Goal: Information Seeking & Learning: Find specific fact

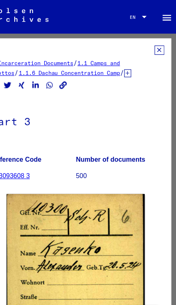
click at [157, 45] on icon at bounding box center [161, 44] width 9 height 8
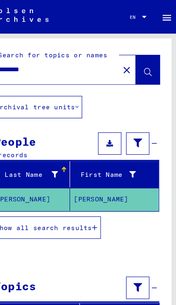
click at [102, 201] on icon "button" at bounding box center [104, 200] width 5 height 6
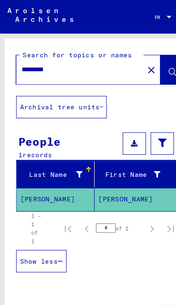
type input "**********"
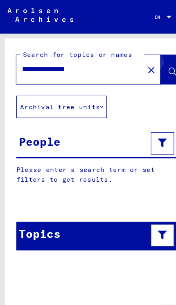
click at [149, 64] on icon at bounding box center [151, 63] width 7 height 7
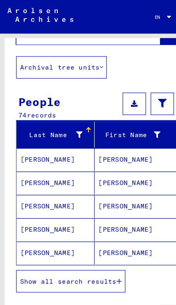
scroll to position [47, 0]
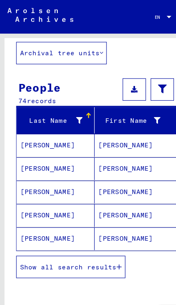
click at [104, 237] on icon "button" at bounding box center [104, 235] width 5 height 6
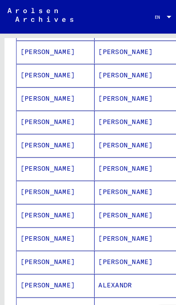
scroll to position [212, 0]
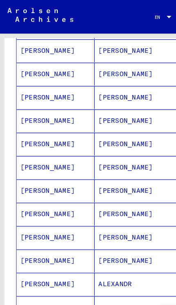
click at [119, 151] on mat-cell "[PERSON_NAME]" at bounding box center [122, 147] width 78 height 20
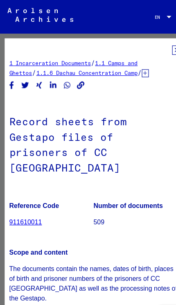
scroll to position [0, 6]
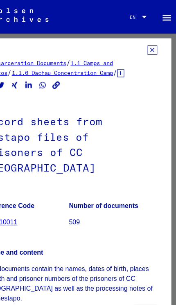
click at [151, 44] on icon at bounding box center [155, 44] width 9 height 8
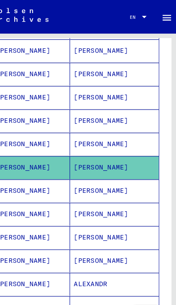
scroll to position [216, 0]
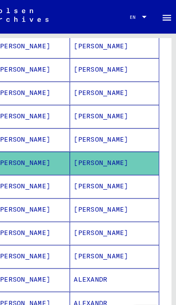
click at [97, 165] on mat-cell "[PERSON_NAME]" at bounding box center [122, 164] width 78 height 20
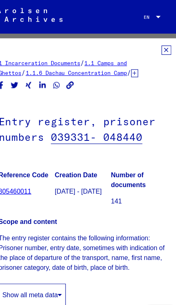
scroll to position [0, 6]
click at [151, 46] on icon at bounding box center [155, 44] width 9 height 8
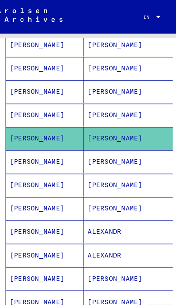
scroll to position [268, 0]
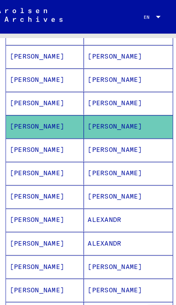
click at [107, 114] on mat-cell "[PERSON_NAME]" at bounding box center [122, 111] width 78 height 20
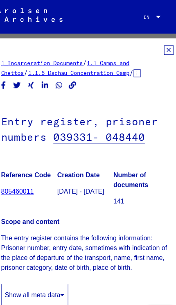
scroll to position [0, 4]
click at [153, 46] on icon at bounding box center [157, 44] width 9 height 8
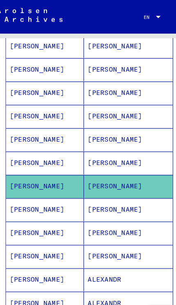
scroll to position [243, 0]
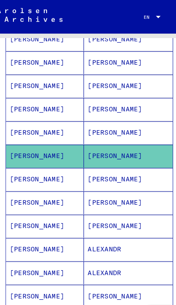
click at [103, 163] on mat-cell "[PERSON_NAME]" at bounding box center [122, 158] width 78 height 20
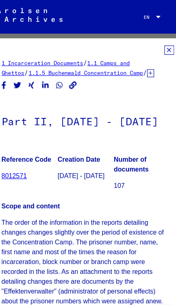
scroll to position [0, 4]
click at [154, 45] on icon at bounding box center [158, 44] width 9 height 8
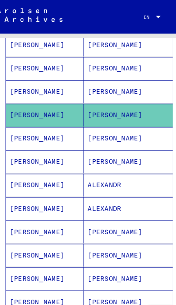
scroll to position [301, 0]
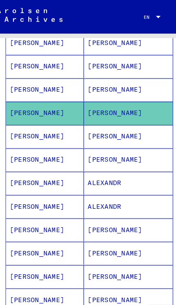
click at [109, 123] on mat-cell "[PERSON_NAME]" at bounding box center [122, 120] width 78 height 20
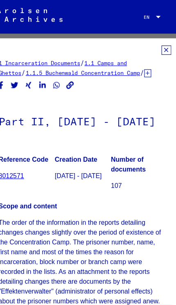
scroll to position [0, 6]
click at [151, 48] on icon at bounding box center [155, 44] width 9 height 8
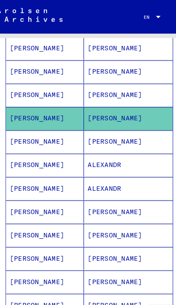
scroll to position [321, 0]
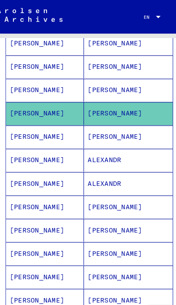
click at [109, 125] on mat-cell "[PERSON_NAME]" at bounding box center [122, 120] width 78 height 20
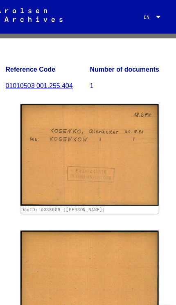
scroll to position [106, 0]
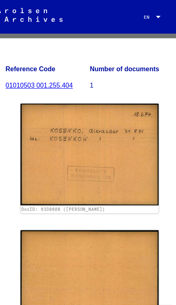
click at [127, 173] on img at bounding box center [87, 135] width 121 height 89
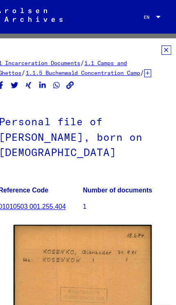
scroll to position [0, 6]
click at [151, 47] on icon at bounding box center [155, 44] width 9 height 8
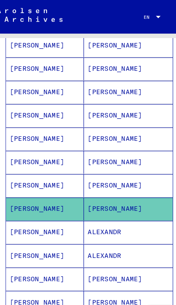
scroll to position [308, 0]
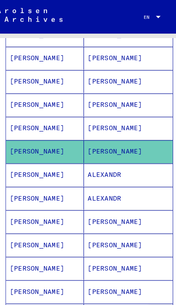
click at [104, 158] on mat-cell "ALEXANDR" at bounding box center [122, 153] width 78 height 20
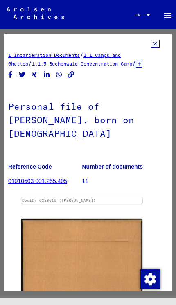
scroll to position [0, 6]
click at [157, 48] on icon at bounding box center [155, 44] width 9 height 8
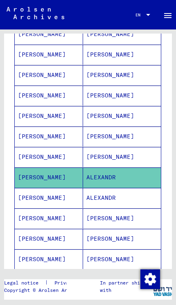
scroll to position [320, 0]
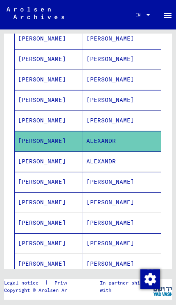
click at [112, 166] on mat-cell "ALEXANDR" at bounding box center [122, 162] width 78 height 20
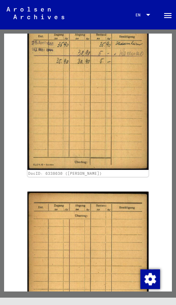
scroll to position [1868, -1]
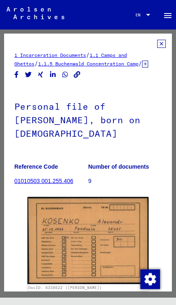
click at [160, 45] on icon at bounding box center [161, 44] width 9 height 8
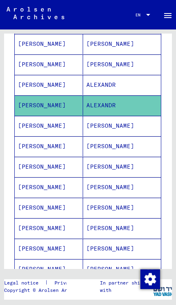
click at [118, 131] on mat-cell "[PERSON_NAME]" at bounding box center [122, 126] width 78 height 20
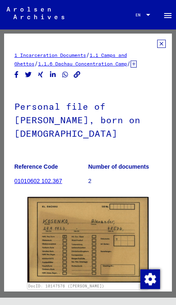
click at [161, 45] on icon at bounding box center [161, 44] width 9 height 8
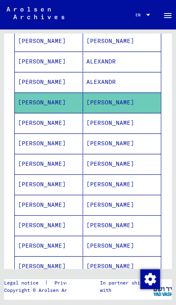
click at [118, 128] on mat-cell "[PERSON_NAME]" at bounding box center [122, 123] width 78 height 20
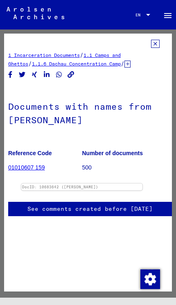
click at [157, 47] on icon at bounding box center [155, 44] width 9 height 8
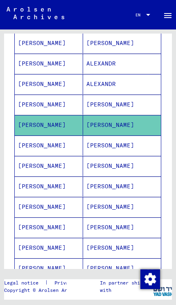
click at [119, 151] on mat-cell "[PERSON_NAME]" at bounding box center [122, 146] width 78 height 20
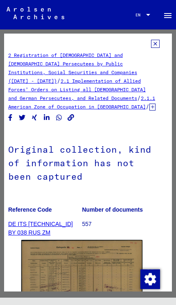
scroll to position [0, 6]
click at [155, 45] on icon at bounding box center [155, 44] width 9 height 8
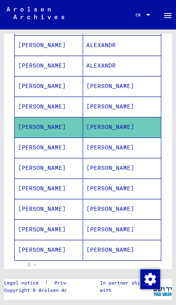
scroll to position [415, 0]
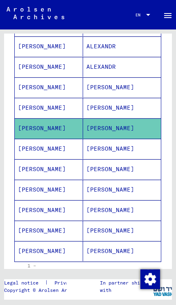
click at [122, 152] on mat-cell "[PERSON_NAME]" at bounding box center [122, 149] width 78 height 20
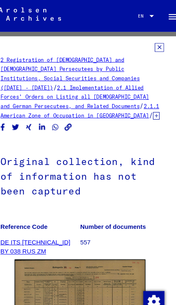
scroll to position [0, 6]
click at [151, 46] on icon at bounding box center [155, 44] width 9 height 8
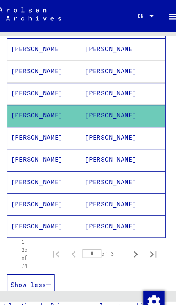
scroll to position [459, 0]
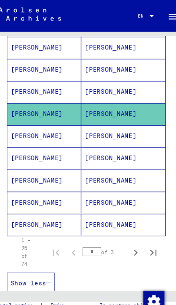
click at [100, 128] on mat-cell "[PERSON_NAME]" at bounding box center [122, 126] width 78 height 20
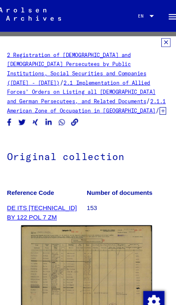
scroll to position [5, 0]
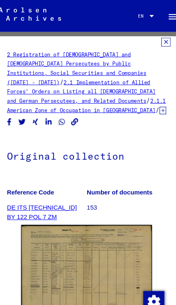
click at [157, 42] on icon at bounding box center [161, 39] width 9 height 8
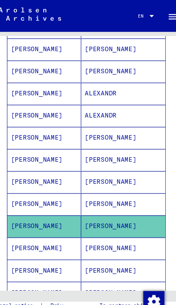
scroll to position [377, 0]
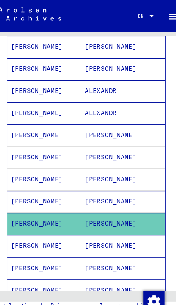
click at [100, 210] on mat-cell "[PERSON_NAME]" at bounding box center [122, 207] width 78 height 20
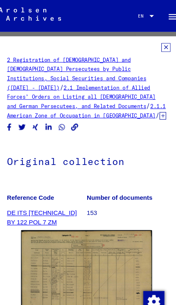
click at [157, 48] on icon at bounding box center [161, 44] width 9 height 8
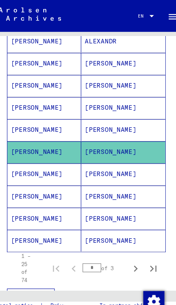
scroll to position [444, 0]
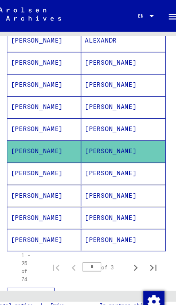
click at [109, 166] on mat-cell "[PERSON_NAME]" at bounding box center [122, 161] width 78 height 20
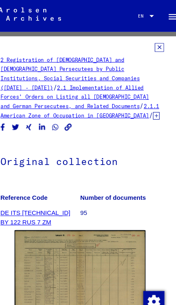
scroll to position [0, 6]
click at [151, 45] on icon at bounding box center [155, 44] width 9 height 8
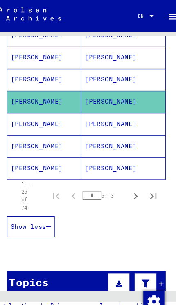
scroll to position [515, 0]
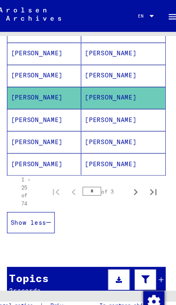
click at [101, 116] on mat-cell "[PERSON_NAME]" at bounding box center [122, 111] width 78 height 20
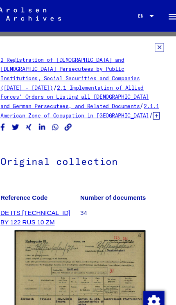
scroll to position [0, 6]
click at [151, 45] on icon at bounding box center [155, 44] width 9 height 8
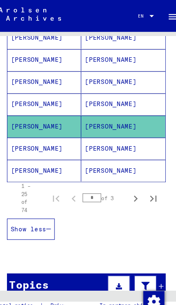
scroll to position [509, 0]
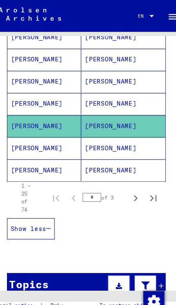
click at [108, 145] on mat-cell "[PERSON_NAME]" at bounding box center [122, 137] width 78 height 20
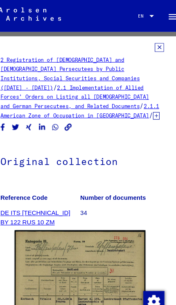
scroll to position [0, 6]
click at [151, 47] on icon at bounding box center [155, 44] width 9 height 8
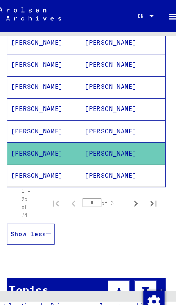
scroll to position [505, 0]
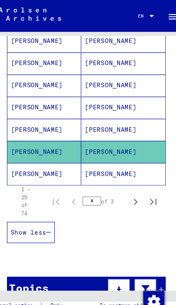
click at [107, 166] on mat-cell "[PERSON_NAME]" at bounding box center [122, 161] width 78 height 20
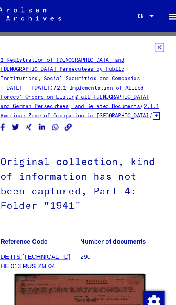
scroll to position [0, 6]
click at [151, 45] on icon at bounding box center [155, 44] width 9 height 8
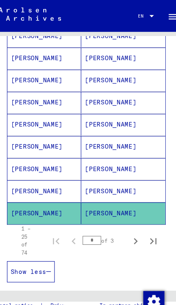
scroll to position [488, 0]
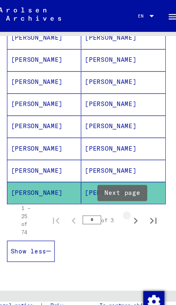
click at [128, 208] on icon "Next page" at bounding box center [133, 204] width 11 height 11
type input "*"
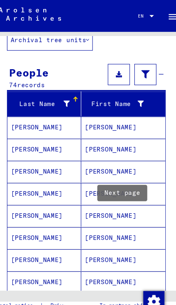
scroll to position [69, 0]
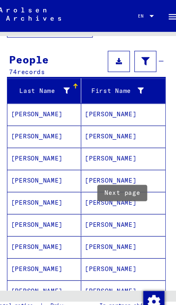
click at [105, 110] on mat-cell "[PERSON_NAME]" at bounding box center [122, 106] width 78 height 20
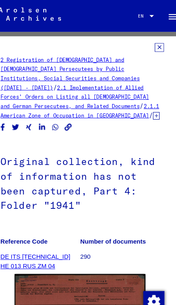
scroll to position [0, 6]
click at [151, 47] on icon at bounding box center [155, 44] width 9 height 8
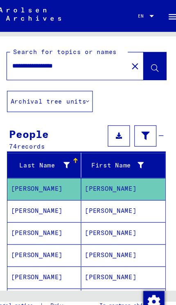
click at [111, 200] on mat-cell "[PERSON_NAME]" at bounding box center [122, 195] width 78 height 20
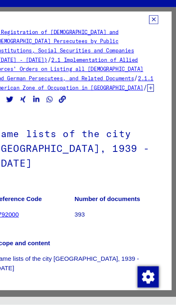
scroll to position [2, 5]
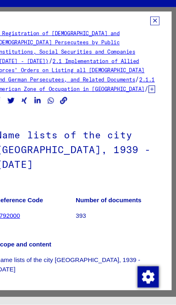
click at [152, 38] on icon at bounding box center [156, 42] width 9 height 8
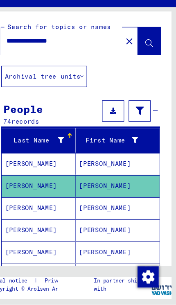
click at [106, 206] on mat-cell "[PERSON_NAME]" at bounding box center [122, 216] width 78 height 20
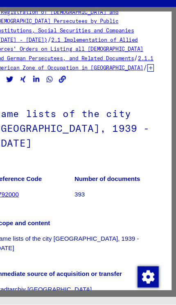
scroll to position [4, 5]
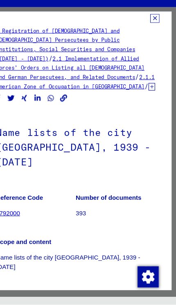
click at [152, 36] on icon at bounding box center [156, 40] width 9 height 8
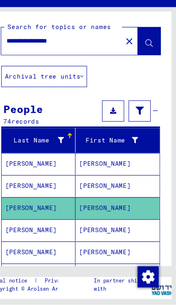
click at [108, 226] on mat-cell "[PERSON_NAME]" at bounding box center [122, 236] width 78 height 20
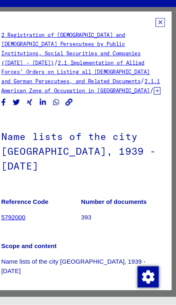
click at [157, 40] on icon at bounding box center [161, 44] width 9 height 8
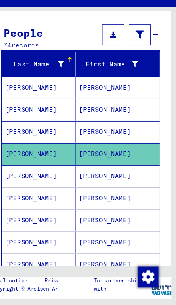
scroll to position [72, 0]
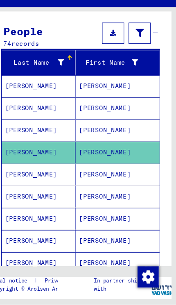
click at [106, 175] on mat-cell "[PERSON_NAME]" at bounding box center [122, 185] width 78 height 20
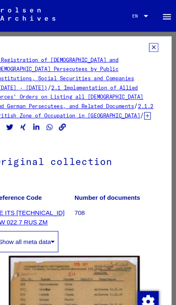
scroll to position [0, 6]
click at [151, 47] on icon at bounding box center [155, 44] width 9 height 8
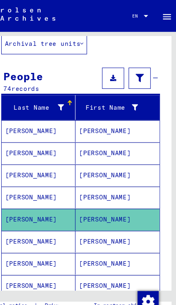
scroll to position [60, 0]
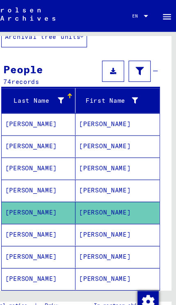
click at [109, 223] on mat-cell "[PERSON_NAME]" at bounding box center [122, 217] width 78 height 20
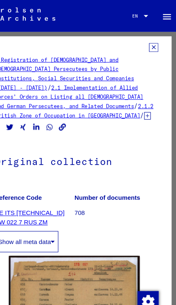
scroll to position [0, 6]
click at [151, 47] on icon at bounding box center [155, 44] width 9 height 8
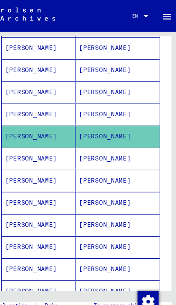
scroll to position [150, 0]
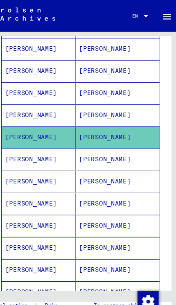
click at [104, 149] on mat-cell "[PERSON_NAME]" at bounding box center [122, 148] width 78 height 20
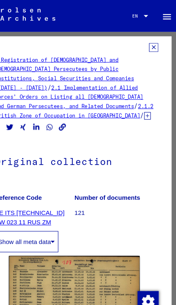
scroll to position [0, 6]
click at [151, 45] on icon at bounding box center [155, 44] width 9 height 8
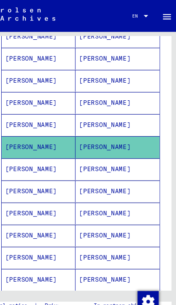
scroll to position [191, 0]
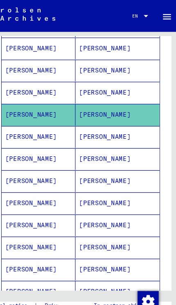
click at [110, 133] on mat-cell "[PERSON_NAME]" at bounding box center [122, 127] width 78 height 20
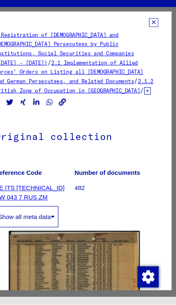
scroll to position [0, 6]
click at [151, 40] on icon at bounding box center [155, 44] width 9 height 8
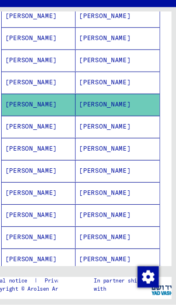
scroll to position [198, 0]
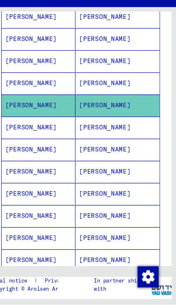
click at [107, 111] on mat-cell "[PERSON_NAME]" at bounding box center [122, 121] width 78 height 20
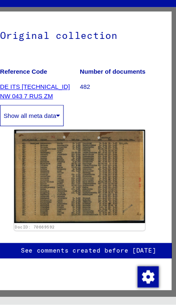
scroll to position [92, 1]
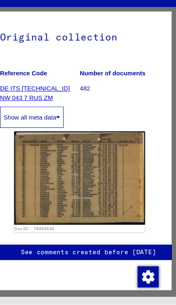
click at [114, 146] on img at bounding box center [86, 188] width 121 height 86
click at [52, 122] on button "Show all meta data" at bounding box center [42, 132] width 59 height 20
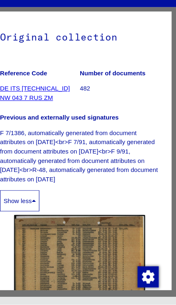
click at [43, 206] on icon at bounding box center [45, 209] width 4 height 6
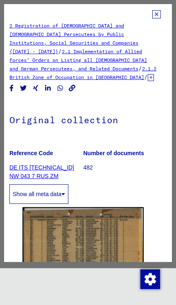
scroll to position [0, 5]
click at [159, 13] on icon at bounding box center [156, 14] width 9 height 8
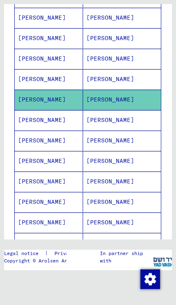
scroll to position [205, 0]
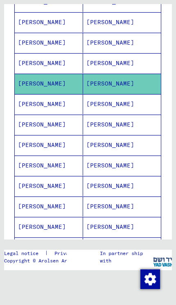
click at [116, 108] on mat-cell "[PERSON_NAME]" at bounding box center [122, 104] width 78 height 20
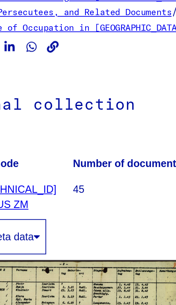
scroll to position [0, 6]
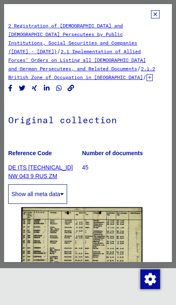
click at [159, 17] on icon at bounding box center [155, 14] width 9 height 8
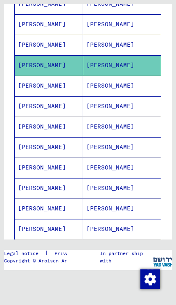
scroll to position [244, 0]
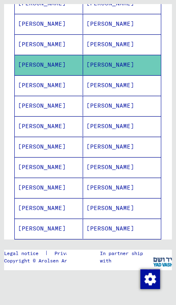
click at [102, 87] on mat-cell "[PERSON_NAME]" at bounding box center [122, 85] width 78 height 20
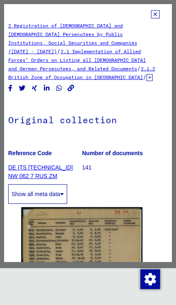
scroll to position [0, 6]
click at [158, 17] on icon at bounding box center [155, 14] width 9 height 8
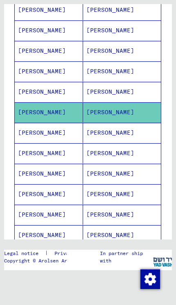
scroll to position [234, 0]
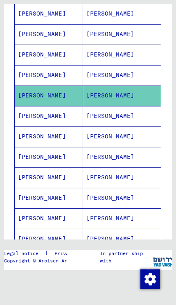
click at [107, 118] on mat-cell "[PERSON_NAME]" at bounding box center [122, 116] width 78 height 20
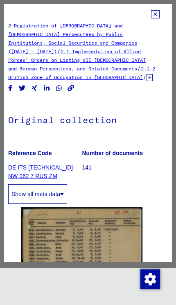
scroll to position [0, 6]
click at [157, 16] on icon at bounding box center [155, 14] width 9 height 8
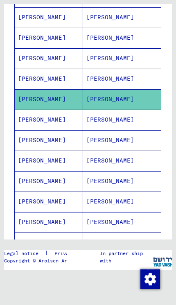
scroll to position [264, 0]
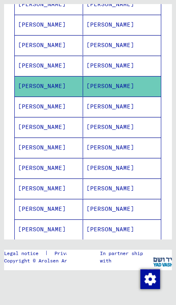
click at [118, 108] on mat-cell "[PERSON_NAME]" at bounding box center [122, 107] width 78 height 20
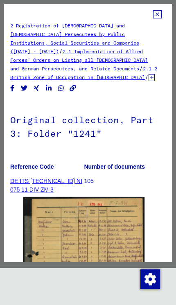
scroll to position [0, 4]
click at [160, 17] on icon at bounding box center [157, 14] width 9 height 8
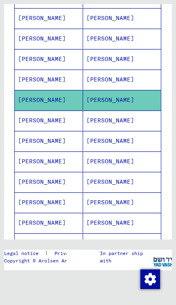
scroll to position [271, 0]
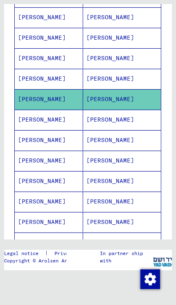
click at [125, 125] on mat-cell "[PERSON_NAME]" at bounding box center [122, 120] width 78 height 20
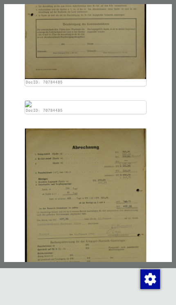
scroll to position [391, 3]
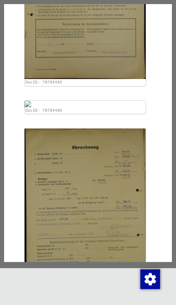
click at [129, 107] on img at bounding box center [85, 104] width 121 height 7
click at [86, 107] on img at bounding box center [85, 104] width 121 height 7
click at [89, 107] on img at bounding box center [85, 104] width 121 height 7
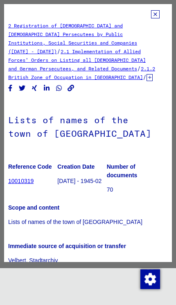
scroll to position [0, 6]
click at [154, 14] on icon at bounding box center [155, 14] width 9 height 8
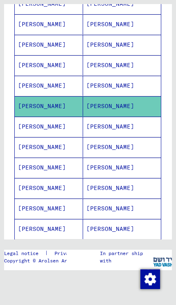
scroll to position [285, 0]
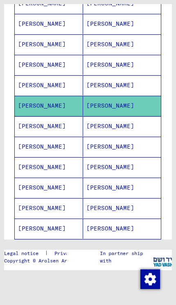
click at [120, 129] on mat-cell "[PERSON_NAME]" at bounding box center [122, 126] width 78 height 20
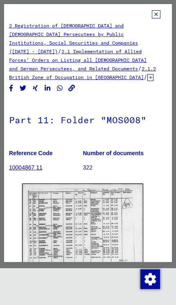
scroll to position [0, 5]
click at [158, 16] on icon at bounding box center [156, 14] width 9 height 8
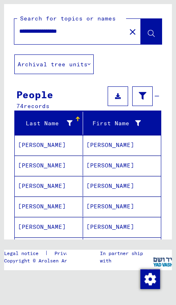
click at [145, 102] on button at bounding box center [142, 96] width 20 height 20
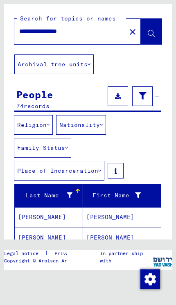
click at [147, 99] on button at bounding box center [142, 96] width 20 height 20
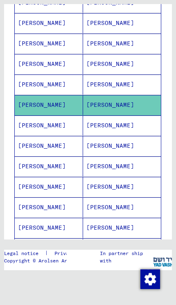
scroll to position [306, 0]
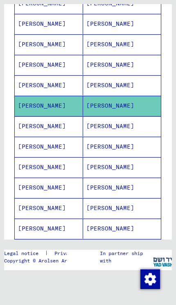
click at [109, 131] on mat-cell "[PERSON_NAME]" at bounding box center [122, 126] width 78 height 20
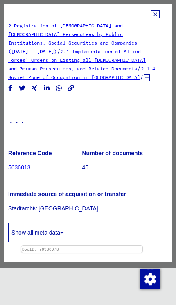
scroll to position [0, 6]
click at [156, 15] on icon at bounding box center [155, 14] width 9 height 8
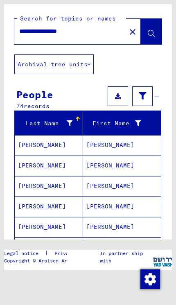
scroll to position [0, 0]
click at [106, 34] on input "**********" at bounding box center [70, 31] width 102 height 9
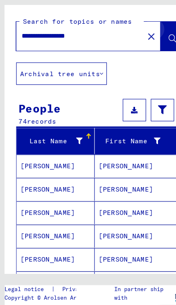
click at [149, 35] on icon at bounding box center [151, 33] width 7 height 7
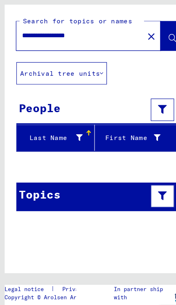
click at [98, 34] on input "**********" at bounding box center [70, 31] width 102 height 9
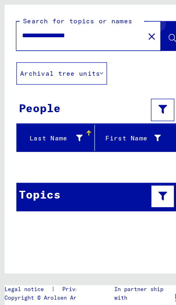
click at [152, 30] on icon at bounding box center [151, 33] width 7 height 7
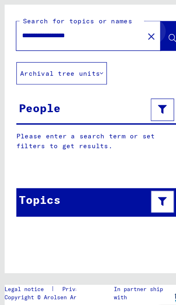
click at [149, 38] on button at bounding box center [151, 31] width 21 height 25
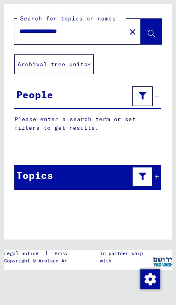
click at [106, 33] on input "**********" at bounding box center [70, 31] width 102 height 9
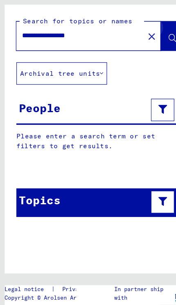
click at [148, 34] on icon at bounding box center [151, 33] width 7 height 7
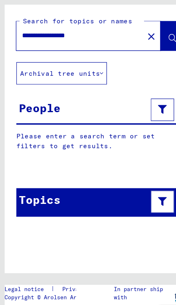
click at [104, 35] on input "**********" at bounding box center [70, 31] width 102 height 9
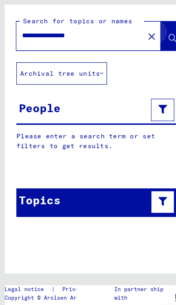
type input "**********"
click at [149, 38] on button at bounding box center [151, 31] width 21 height 25
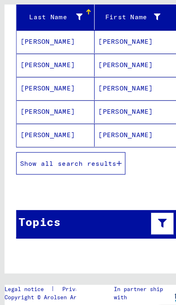
scroll to position [108, 0]
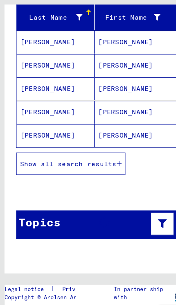
click at [102, 148] on span "Show all search results" at bounding box center [60, 143] width 85 height 7
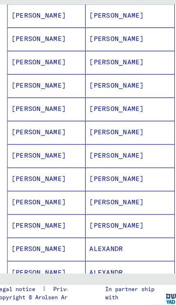
scroll to position [209, 0]
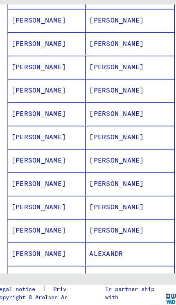
click at [106, 144] on mat-cell "[PERSON_NAME]" at bounding box center [122, 141] width 78 height 20
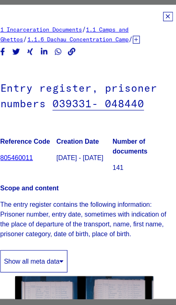
scroll to position [0, 6]
click at [152, 16] on icon at bounding box center [155, 14] width 9 height 8
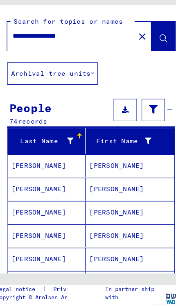
scroll to position [0, 0]
click at [91, 35] on input "**********" at bounding box center [70, 31] width 102 height 9
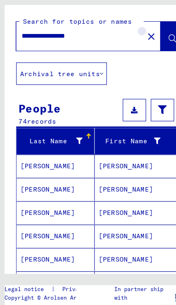
click at [131, 32] on mat-icon "close" at bounding box center [133, 32] width 10 height 10
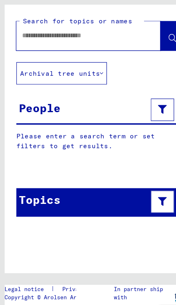
click at [100, 31] on input "text" at bounding box center [70, 31] width 102 height 9
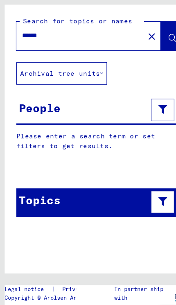
click at [77, 34] on input "*****" at bounding box center [70, 31] width 102 height 9
paste input "**********"
click at [151, 38] on button at bounding box center [151, 31] width 21 height 25
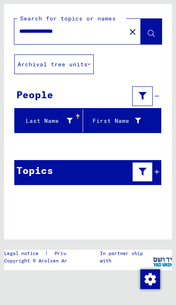
click at [52, 32] on input "**********" at bounding box center [70, 31] width 102 height 9
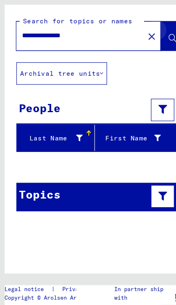
type input "**********"
click at [151, 36] on icon at bounding box center [151, 33] width 7 height 7
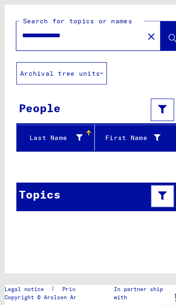
click at [102, 34] on input "**********" at bounding box center [70, 31] width 102 height 9
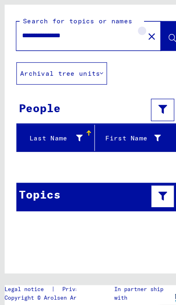
click at [136, 36] on mat-icon "close" at bounding box center [133, 32] width 10 height 10
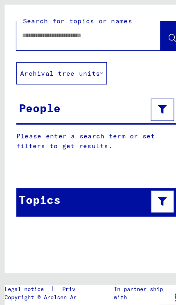
click at [108, 35] on input "text" at bounding box center [70, 31] width 102 height 9
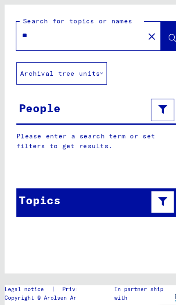
type input "*"
click at [94, 34] on input "**********" at bounding box center [70, 31] width 102 height 9
type input "*"
type input "**********"
click at [149, 38] on button at bounding box center [151, 31] width 21 height 25
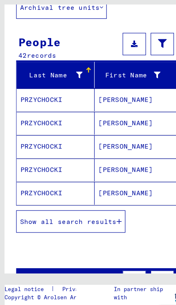
scroll to position [61, 0]
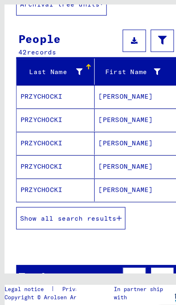
click at [107, 191] on icon "button" at bounding box center [104, 191] width 5 height 6
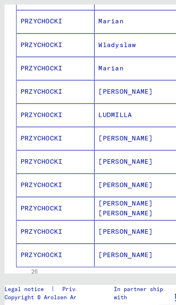
scroll to position [418, 0]
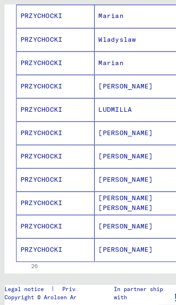
click at [107, 222] on mat-cell "[PERSON_NAME]" at bounding box center [122, 219] width 78 height 20
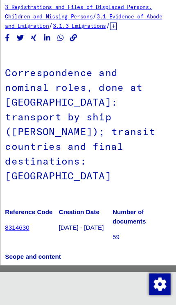
scroll to position [0, 6]
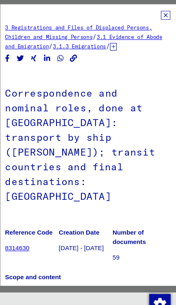
click at [155, 16] on icon at bounding box center [155, 14] width 9 height 8
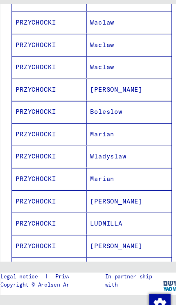
scroll to position [311, 0]
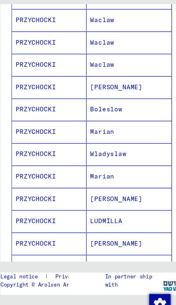
click at [44, 123] on mat-cell "PRZYCHOCKI" at bounding box center [49, 121] width 68 height 20
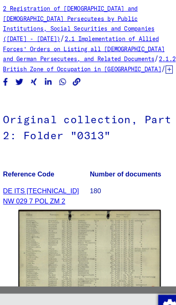
scroll to position [0, 6]
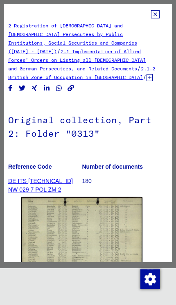
click at [154, 17] on icon at bounding box center [155, 14] width 9 height 8
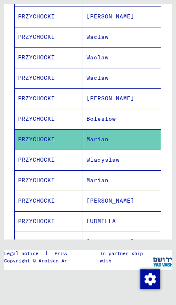
scroll to position [297, 0]
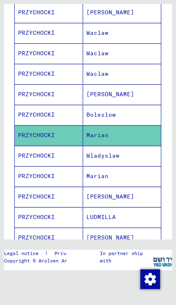
click at [39, 179] on mat-cell "PRZYCHOCKI" at bounding box center [49, 176] width 68 height 20
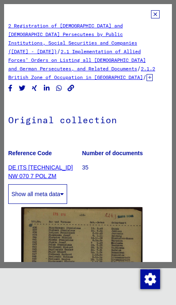
scroll to position [0, 6]
click at [156, 17] on icon at bounding box center [155, 14] width 9 height 8
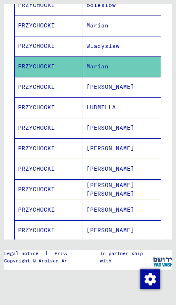
scroll to position [407, 0]
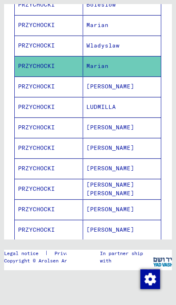
click at [48, 150] on mat-cell "PRZYCHOCKI" at bounding box center [49, 148] width 68 height 20
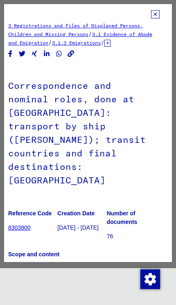
scroll to position [0, 6]
click at [156, 18] on icon at bounding box center [155, 14] width 9 height 8
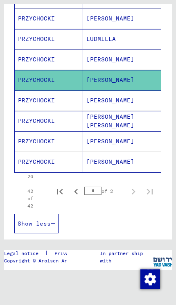
scroll to position [477, 0]
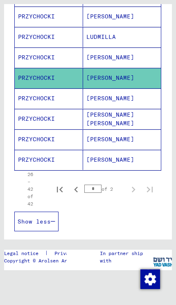
click at [55, 167] on mat-cell "PRZYCHOCKI" at bounding box center [49, 160] width 68 height 20
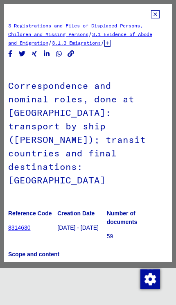
scroll to position [0, 6]
click at [158, 16] on icon at bounding box center [155, 14] width 9 height 8
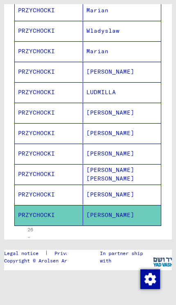
scroll to position [422, 0]
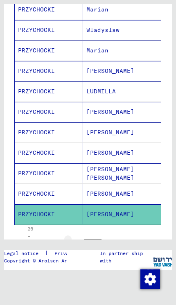
click at [75, 247] on icon "Previous page" at bounding box center [75, 243] width 11 height 11
type input "*"
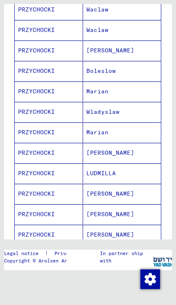
scroll to position [340, 0]
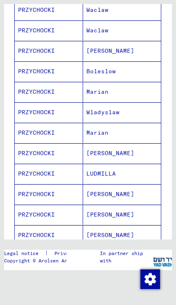
click at [46, 95] on mat-cell "PRZYCHOCKI" at bounding box center [49, 92] width 68 height 20
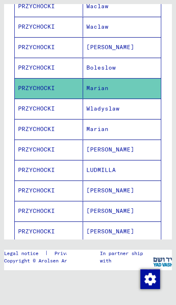
scroll to position [331, 0]
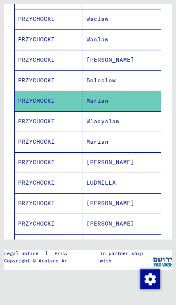
click at [55, 164] on mat-cell "PRZYCHOCKI" at bounding box center [49, 162] width 68 height 20
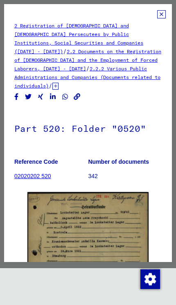
click at [159, 18] on icon at bounding box center [161, 14] width 9 height 8
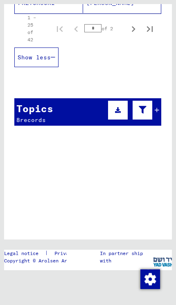
scroll to position [633, 0]
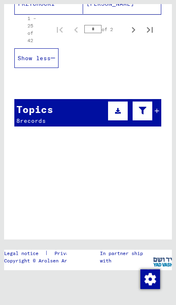
click at [160, 116] on div "Topics 8 records" at bounding box center [87, 112] width 147 height 27
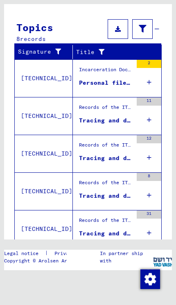
scroll to position [715, 0]
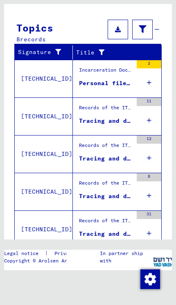
click at [104, 262] on icon "button" at bounding box center [104, 263] width 5 height 6
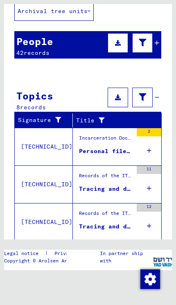
scroll to position [44, 0]
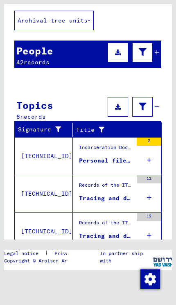
click at [118, 167] on figure "Personal file of [PERSON_NAME], born on [DEMOGRAPHIC_DATA]" at bounding box center [106, 163] width 54 height 12
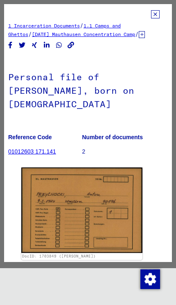
scroll to position [0, 6]
click at [157, 18] on icon at bounding box center [155, 14] width 9 height 8
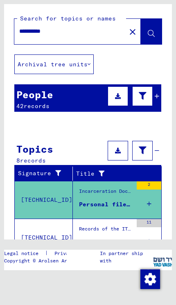
click at [105, 34] on input "**********" at bounding box center [70, 31] width 102 height 9
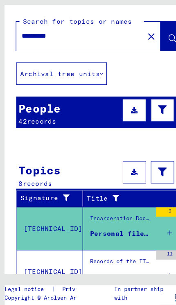
click at [121, 28] on input "**********" at bounding box center [70, 31] width 102 height 9
click at [131, 32] on mat-icon "close" at bounding box center [133, 32] width 10 height 10
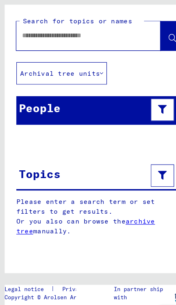
click at [92, 34] on input "text" at bounding box center [70, 31] width 102 height 9
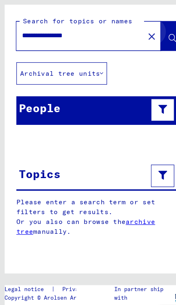
type input "**********"
click at [148, 38] on button at bounding box center [151, 31] width 21 height 25
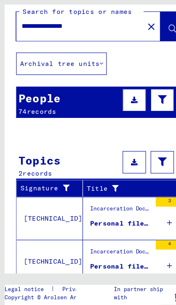
scroll to position [8, 0]
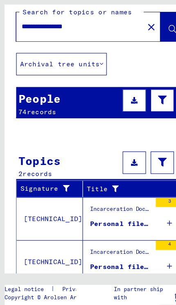
click at [107, 260] on button "Show all search results" at bounding box center [62, 263] width 96 height 20
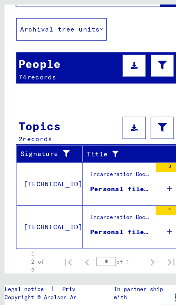
scroll to position [38, 0]
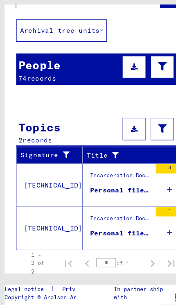
click at [123, 169] on div "Personal file of [PERSON_NAME], born on [DEMOGRAPHIC_DATA], born in [GEOGRAPHIC…" at bounding box center [106, 167] width 54 height 9
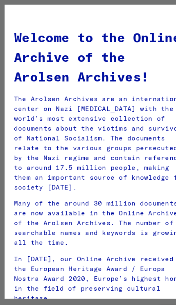
click at [112, 208] on p "Many of the around 30 million documents are now available in the Online Archive…" at bounding box center [88, 195] width 152 height 43
click at [120, 207] on p "Many of the around 30 million documents are now available in the Online Archive…" at bounding box center [88, 195] width 152 height 43
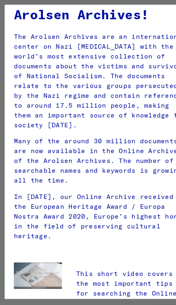
scroll to position [58, 0]
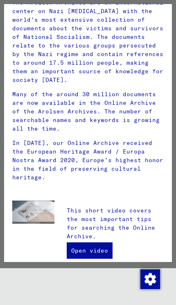
scroll to position [32, 0]
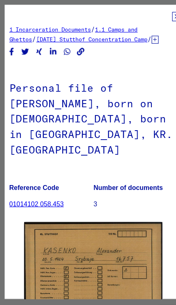
scroll to position [0, 6]
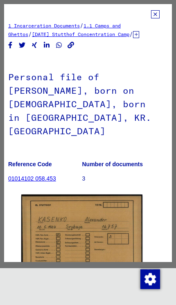
click at [159, 16] on icon at bounding box center [155, 14] width 9 height 8
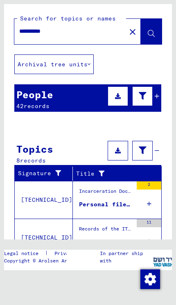
scroll to position [0, 0]
click at [102, 29] on input "**********" at bounding box center [70, 31] width 102 height 9
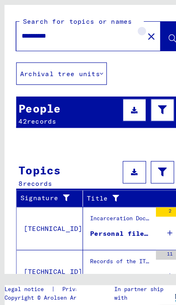
click at [131, 31] on mat-icon "close" at bounding box center [133, 32] width 10 height 10
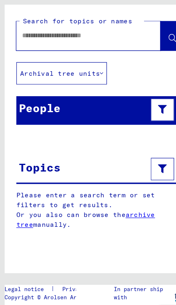
click at [133, 36] on div at bounding box center [77, 31] width 127 height 25
click at [95, 28] on input "text" at bounding box center [70, 31] width 102 height 9
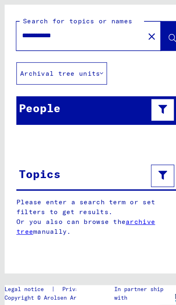
type input "**********"
click at [143, 36] on button at bounding box center [151, 31] width 21 height 25
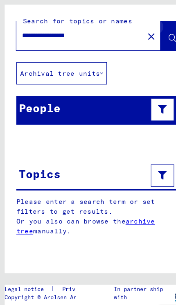
click at [151, 33] on icon at bounding box center [151, 33] width 7 height 7
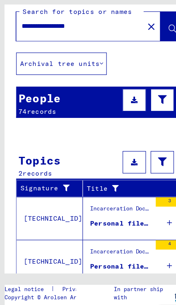
scroll to position [8, 0]
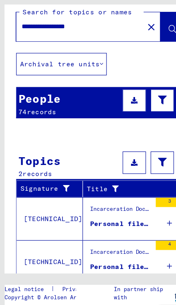
click at [113, 235] on div "Personal file of [PERSON_NAME], born on [DEMOGRAPHIC_DATA]" at bounding box center [106, 234] width 54 height 9
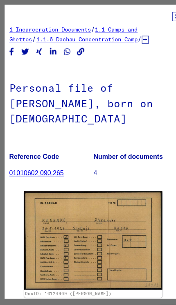
scroll to position [0, 6]
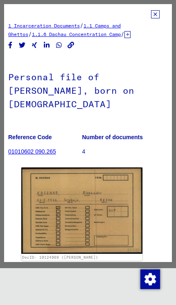
click at [155, 17] on icon at bounding box center [155, 14] width 9 height 8
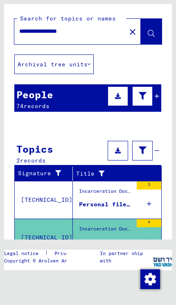
click at [75, 97] on div "People 74 records" at bounding box center [87, 97] width 147 height 27
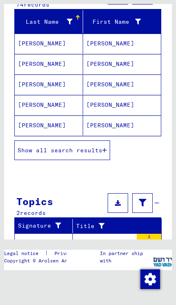
scroll to position [107, 0]
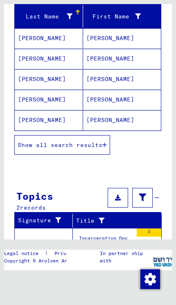
click at [100, 147] on span "Show all search results" at bounding box center [60, 144] width 85 height 7
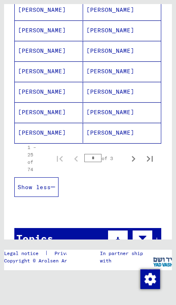
scroll to position [485, 0]
